Goal: Task Accomplishment & Management: Use online tool/utility

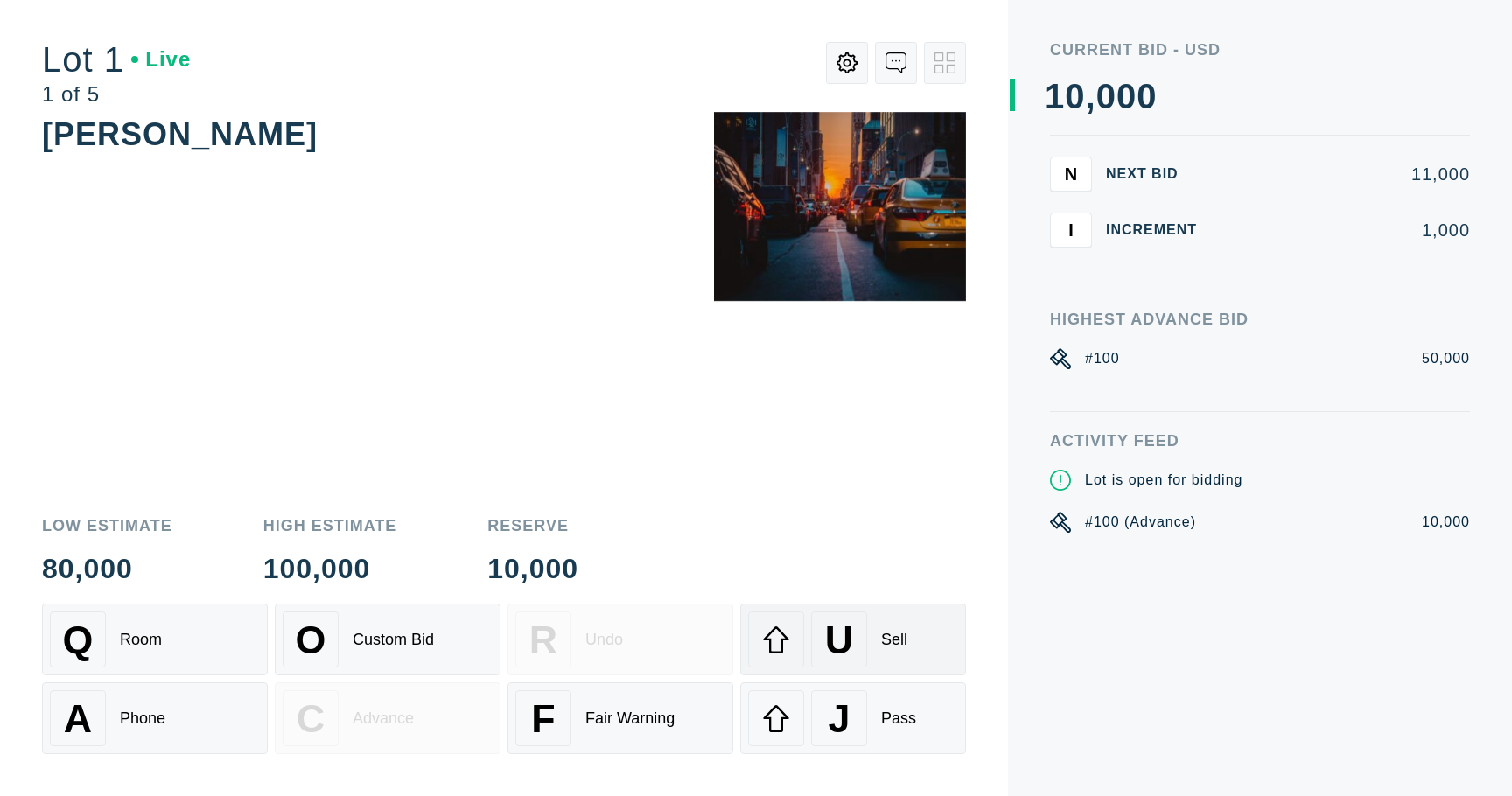
click at [848, 637] on span "U" at bounding box center [839, 640] width 28 height 44
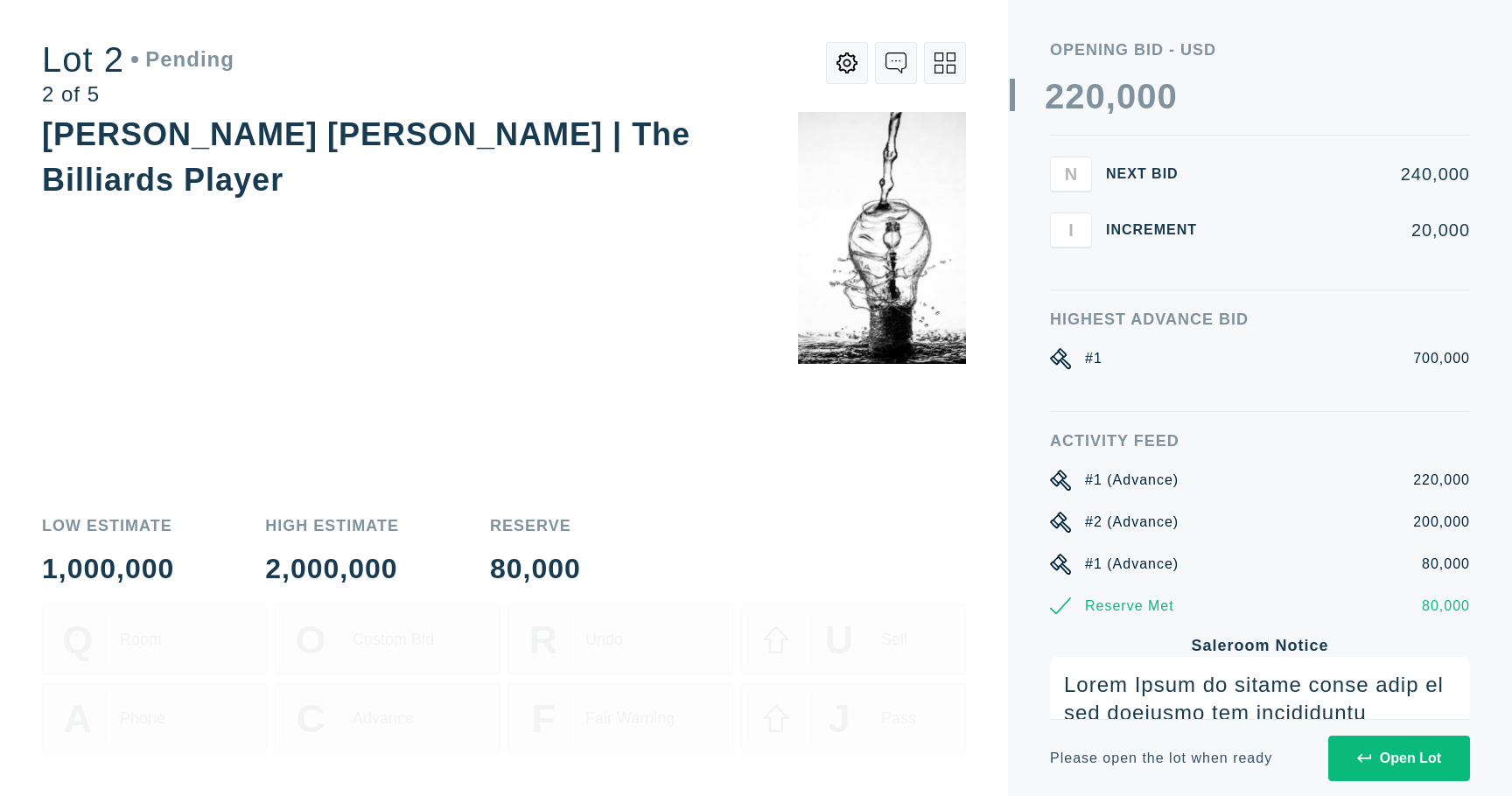
click at [1426, 758] on div "Open Lot" at bounding box center [1398, 758] width 84 height 16
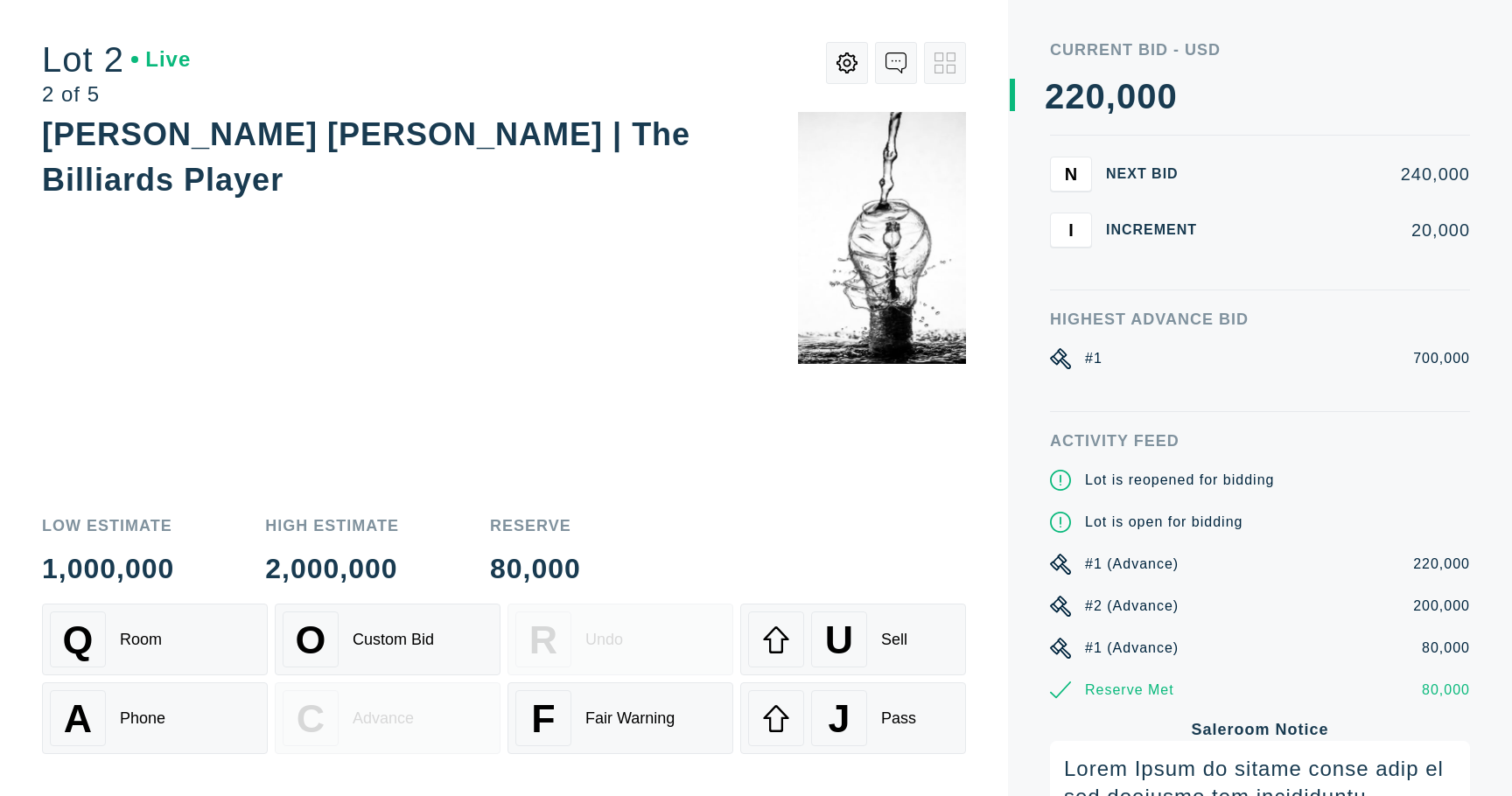
click at [614, 370] on div "WILLEM BASTIAAN THOLEN | The Billiards Player" at bounding box center [504, 304] width 924 height 385
